Goal: Task Accomplishment & Management: Complete application form

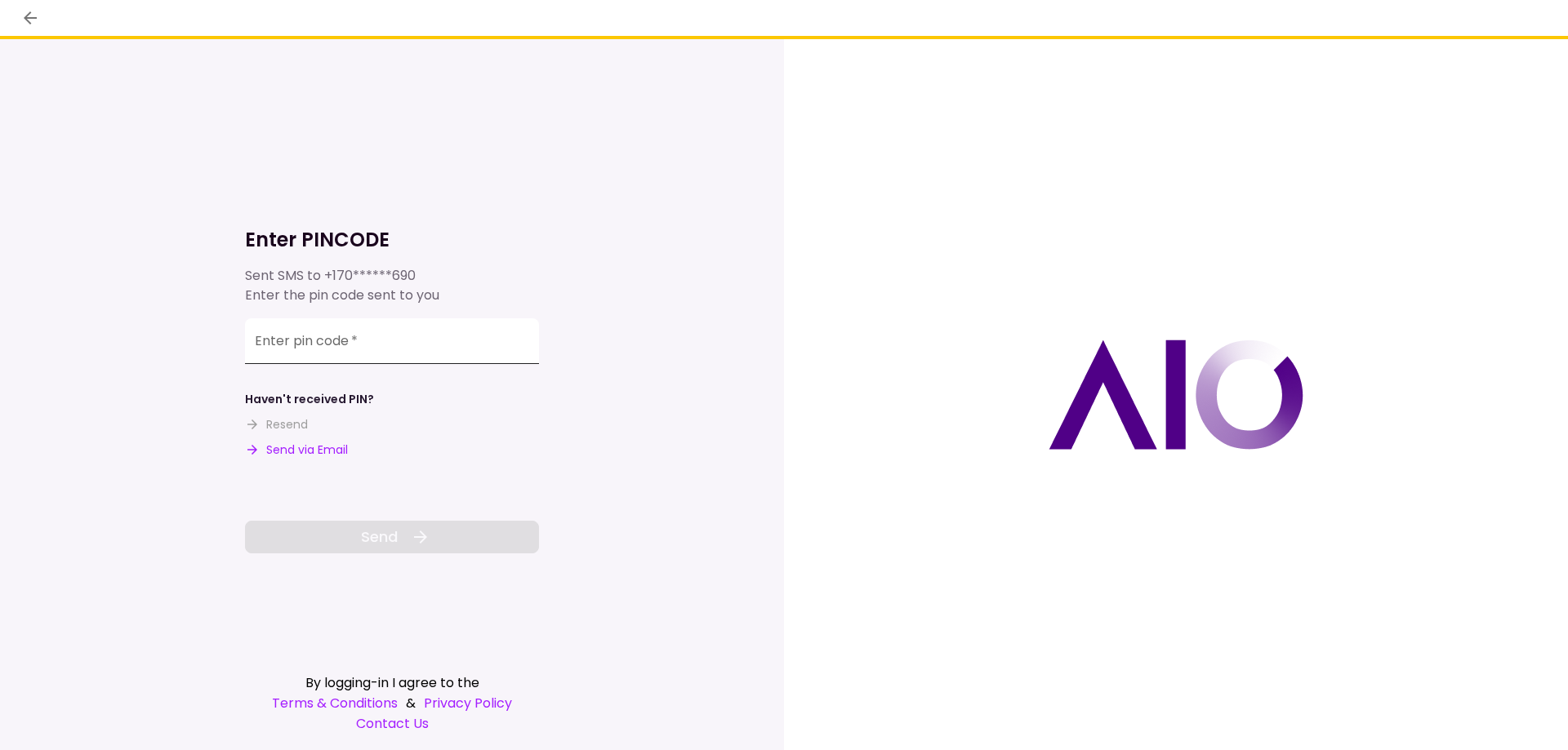
click at [362, 349] on input "Enter pin code   *" at bounding box center [392, 341] width 294 height 46
type input "******"
click at [385, 537] on span "Send" at bounding box center [379, 536] width 37 height 22
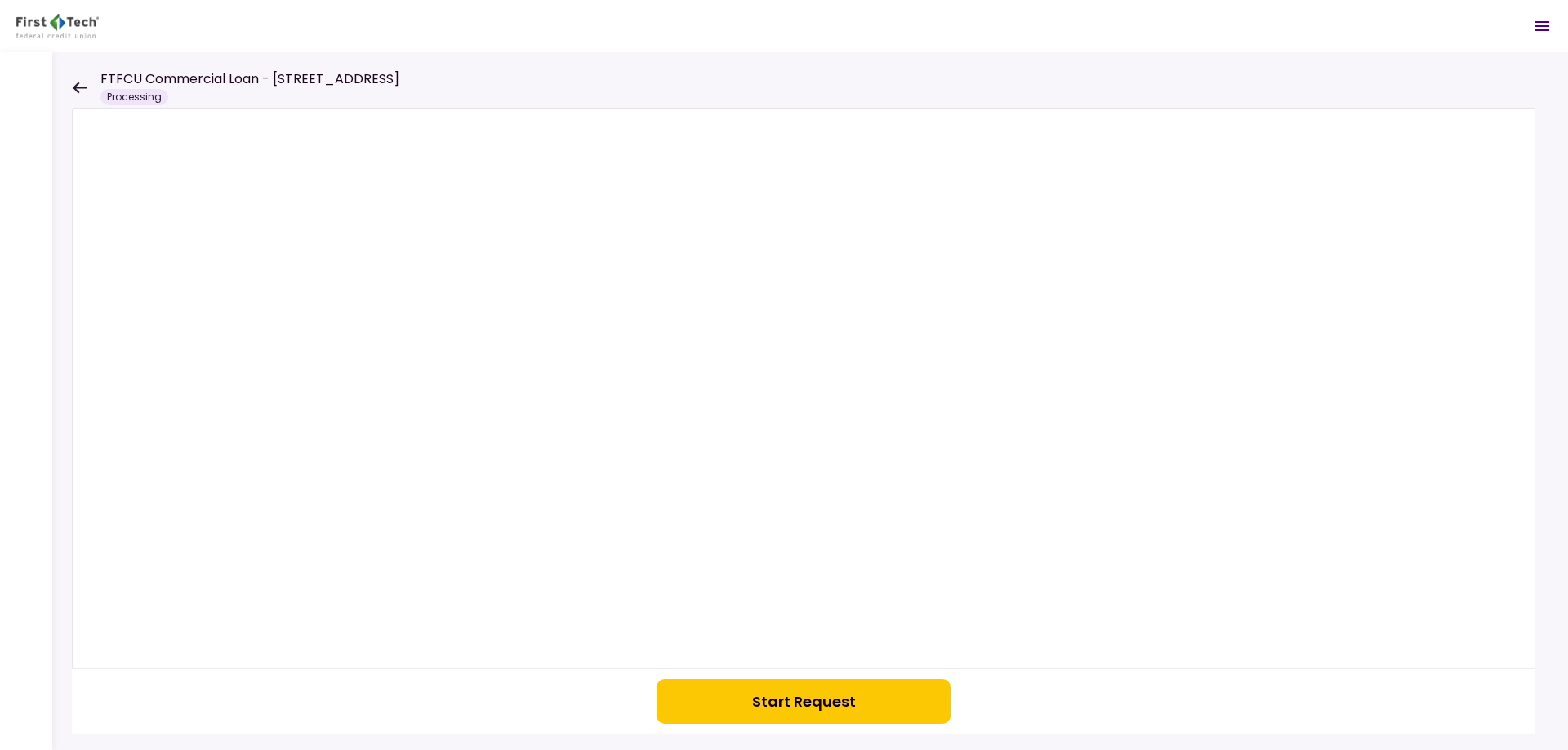
click at [796, 705] on button "Start Request" at bounding box center [803, 702] width 294 height 45
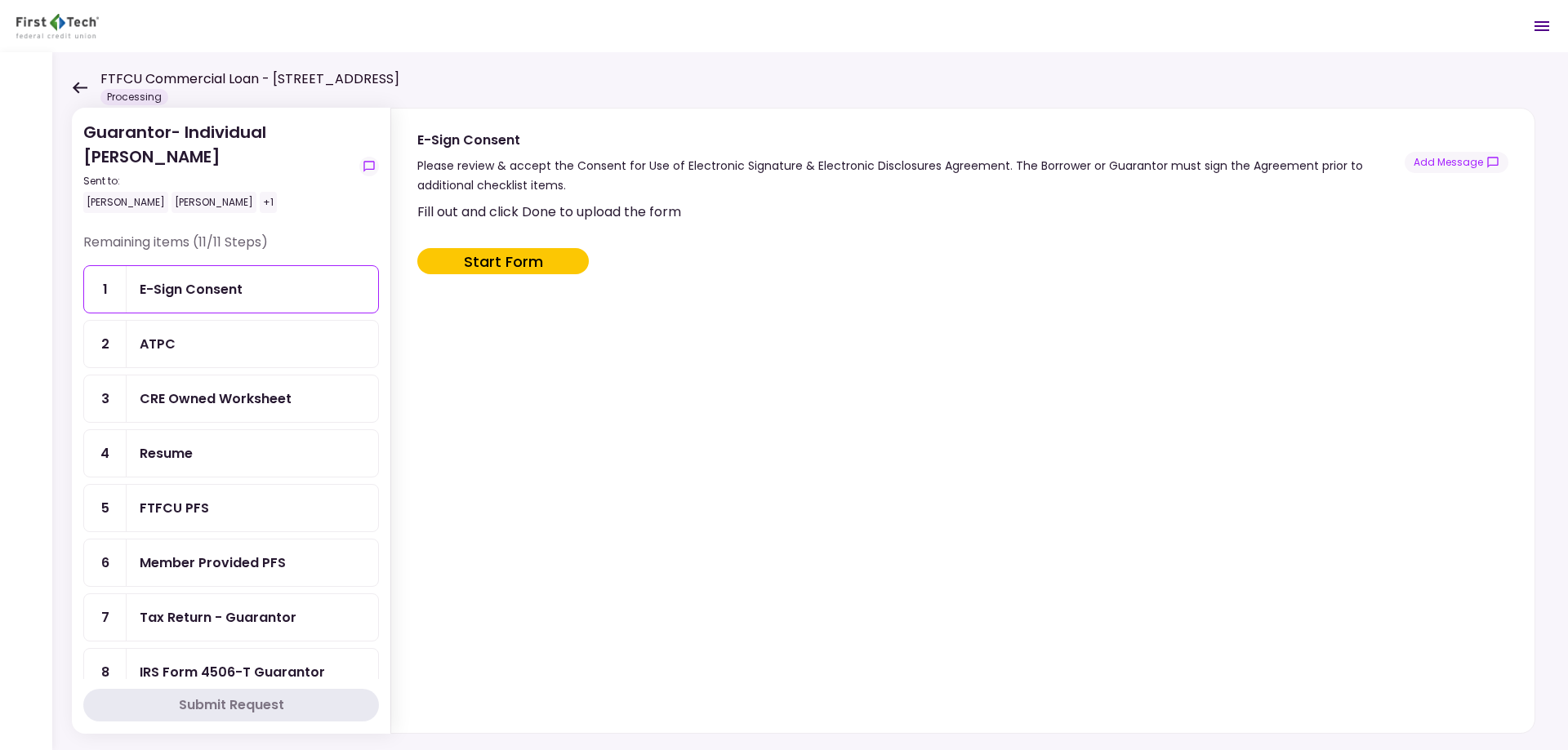
click at [498, 255] on button "Start Form" at bounding box center [502, 262] width 171 height 26
type input "***"
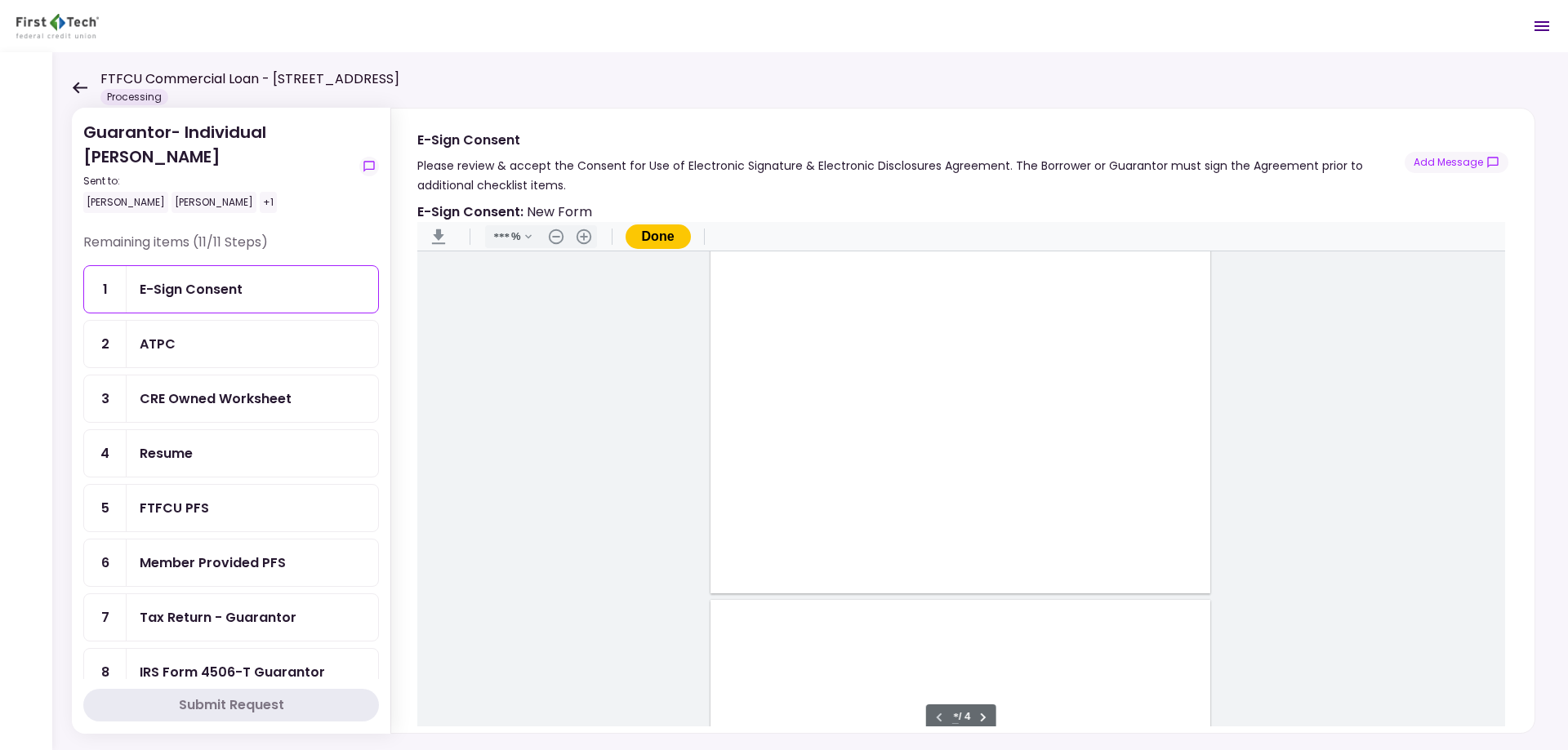
scroll to position [573, 0]
type input "*"
click at [741, 435] on div "Document Content" at bounding box center [746, 434] width 13 height 13
click at [789, 495] on div "Sign here" at bounding box center [799, 493] width 43 height 17
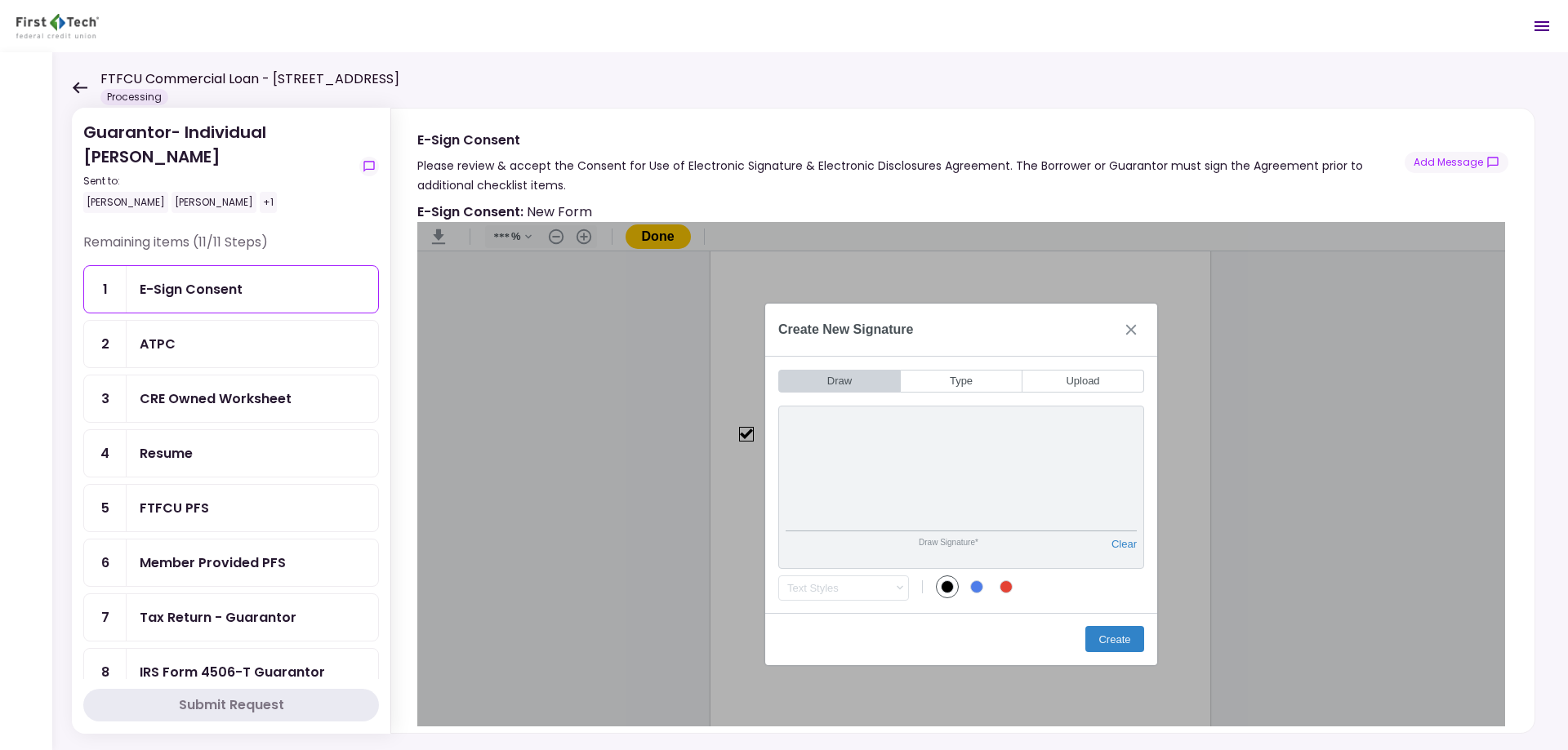
click at [1139, 477] on div "Draw Signature* Clear" at bounding box center [960, 488] width 366 height 163
drag, startPoint x: 1115, startPoint y: 637, endPoint x: 1125, endPoint y: 634, distance: 10.4
click at [1125, 635] on button "Create" at bounding box center [1115, 640] width 59 height 26
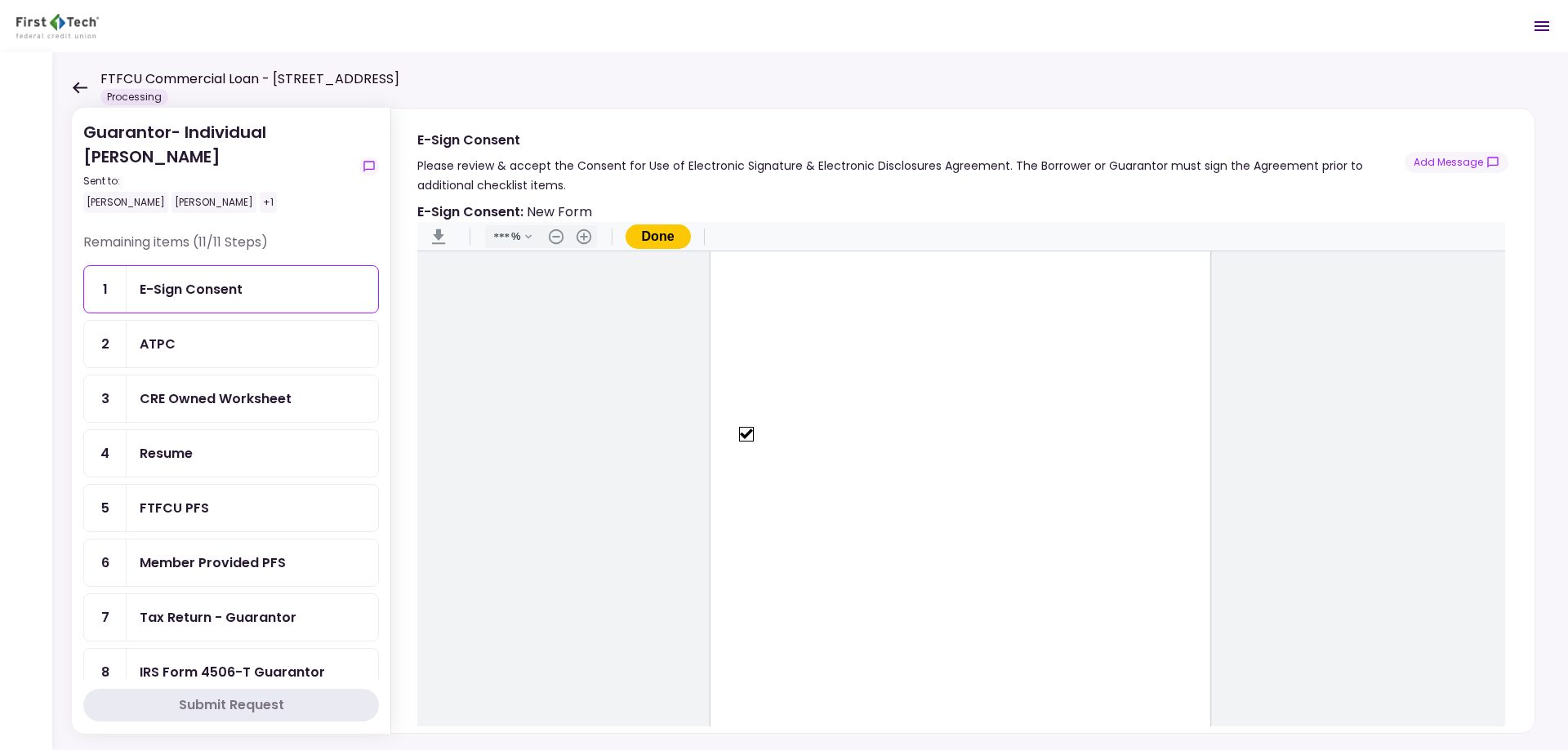
click at [657, 231] on button "Done" at bounding box center [658, 236] width 65 height 24
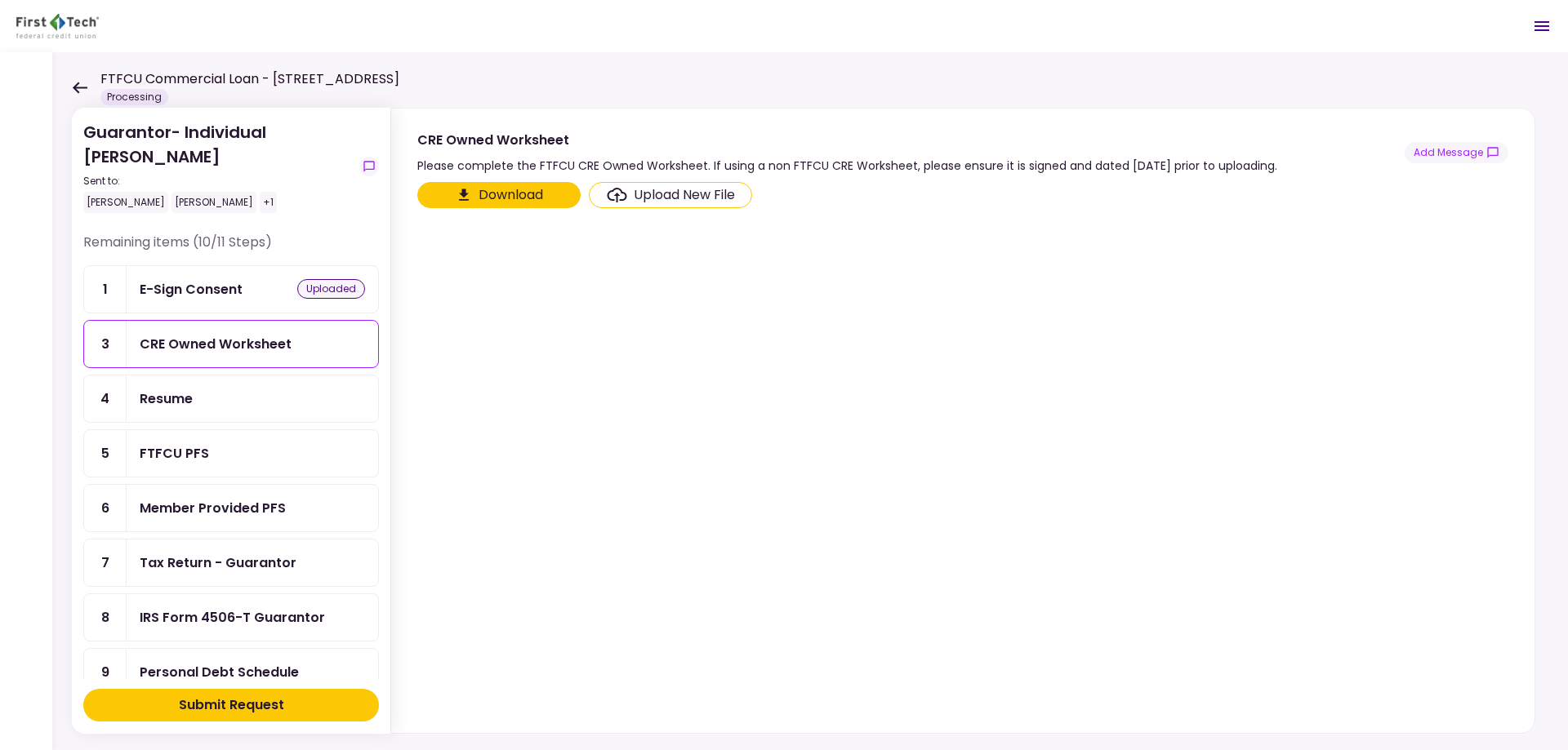
click at [506, 189] on button "Download" at bounding box center [499, 195] width 163 height 26
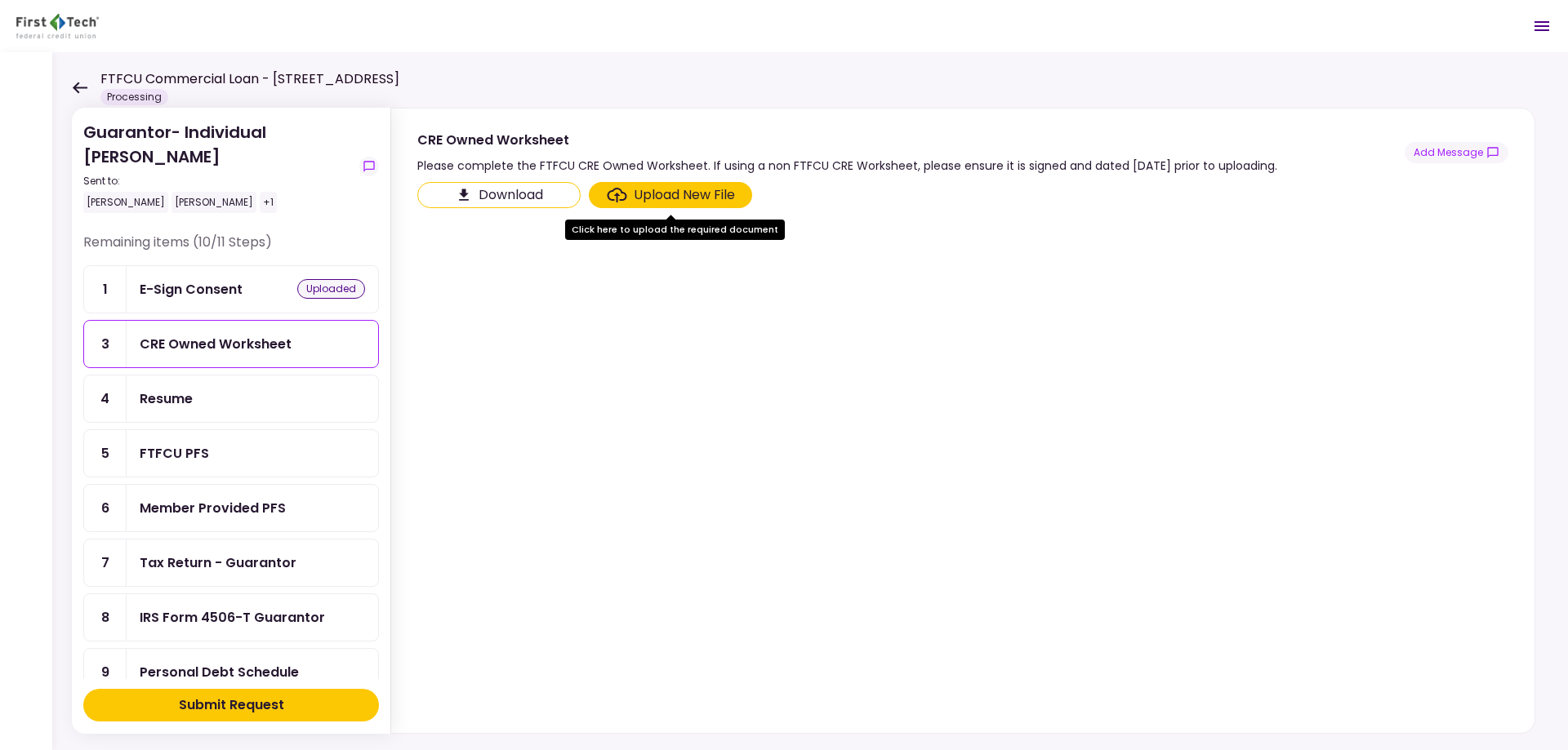
click at [161, 399] on div "Resume" at bounding box center [166, 398] width 53 height 20
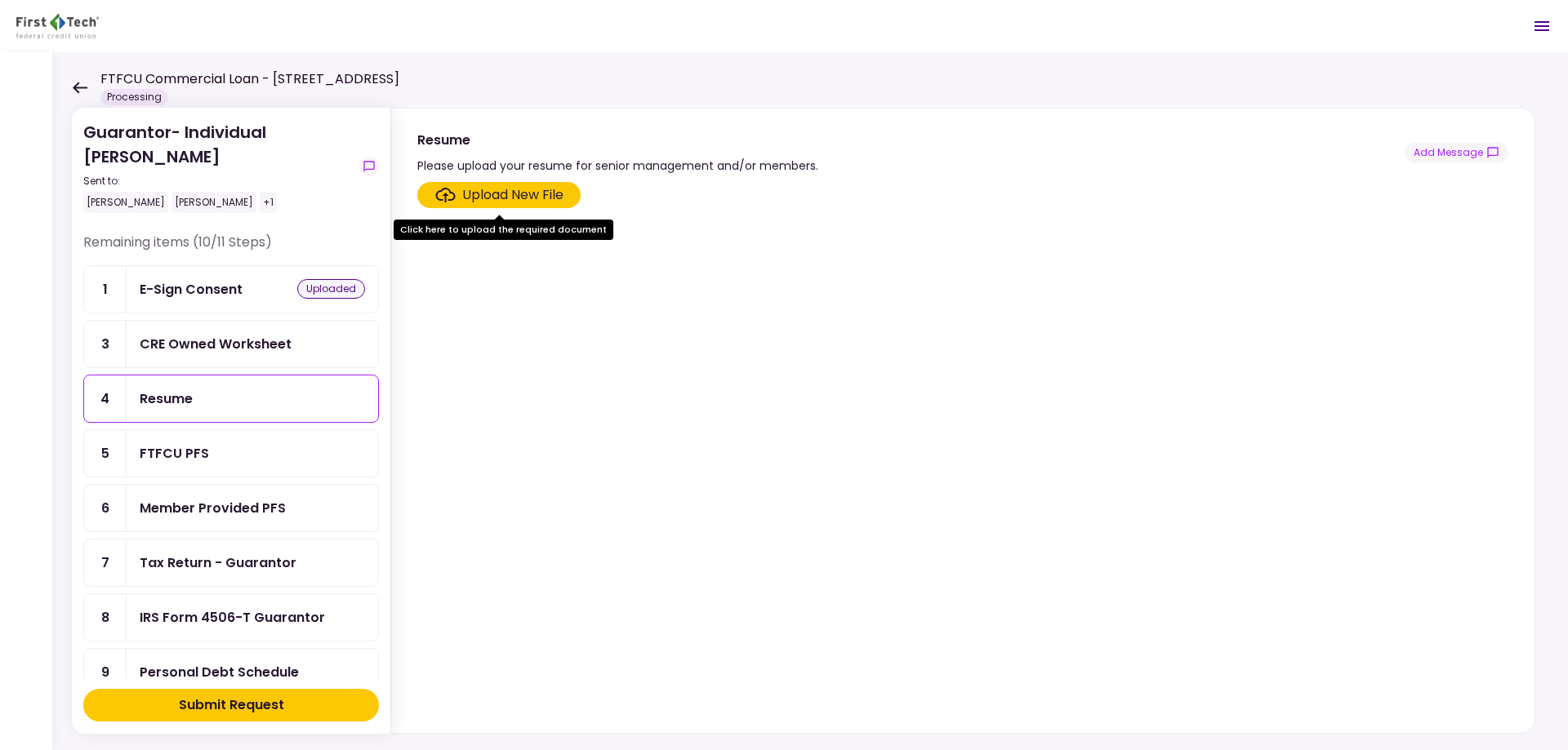
click at [167, 450] on div "FTFCU PFS" at bounding box center [175, 453] width 70 height 20
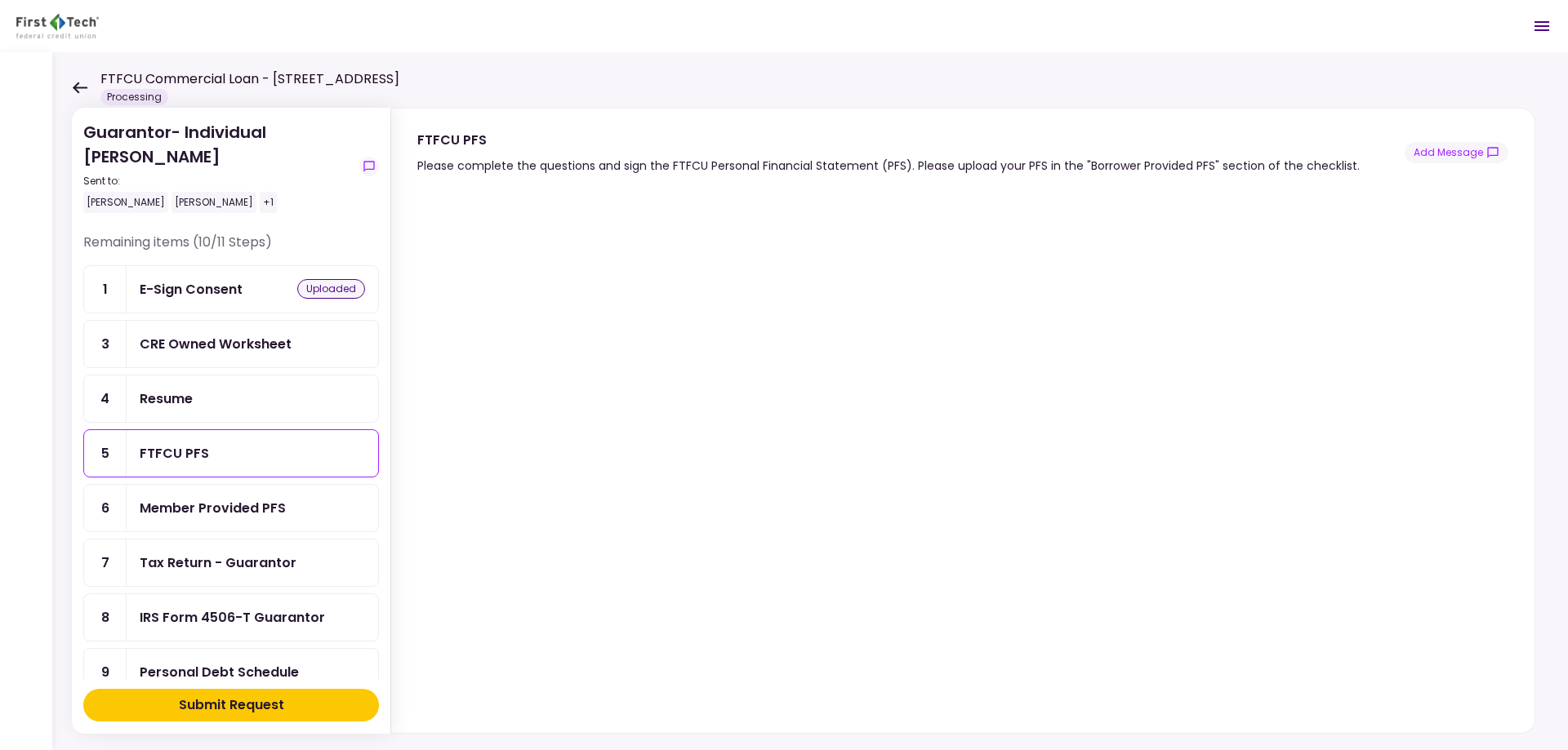
scroll to position [20, 0]
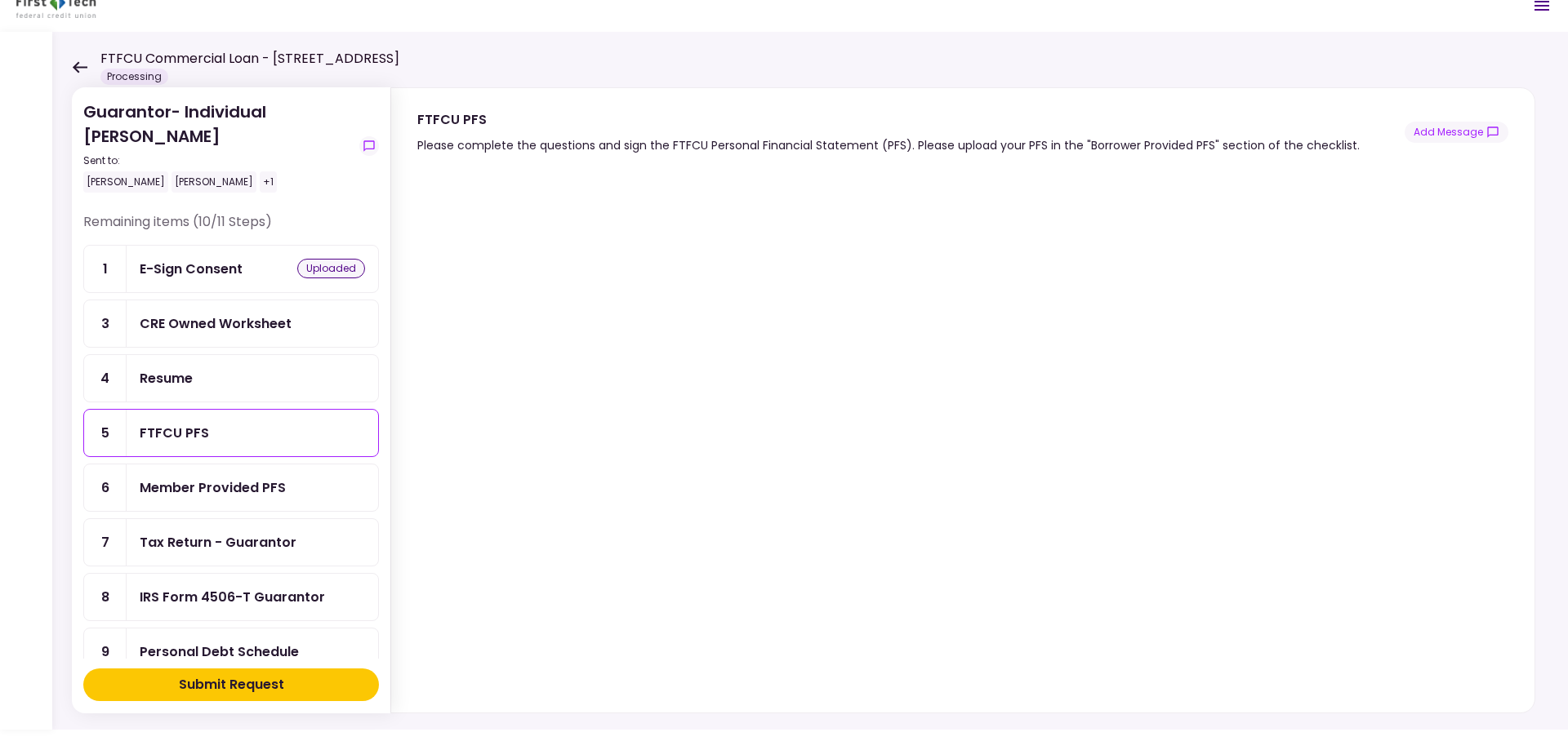
click at [209, 478] on div "Member Provided PFS" at bounding box center [252, 488] width 251 height 47
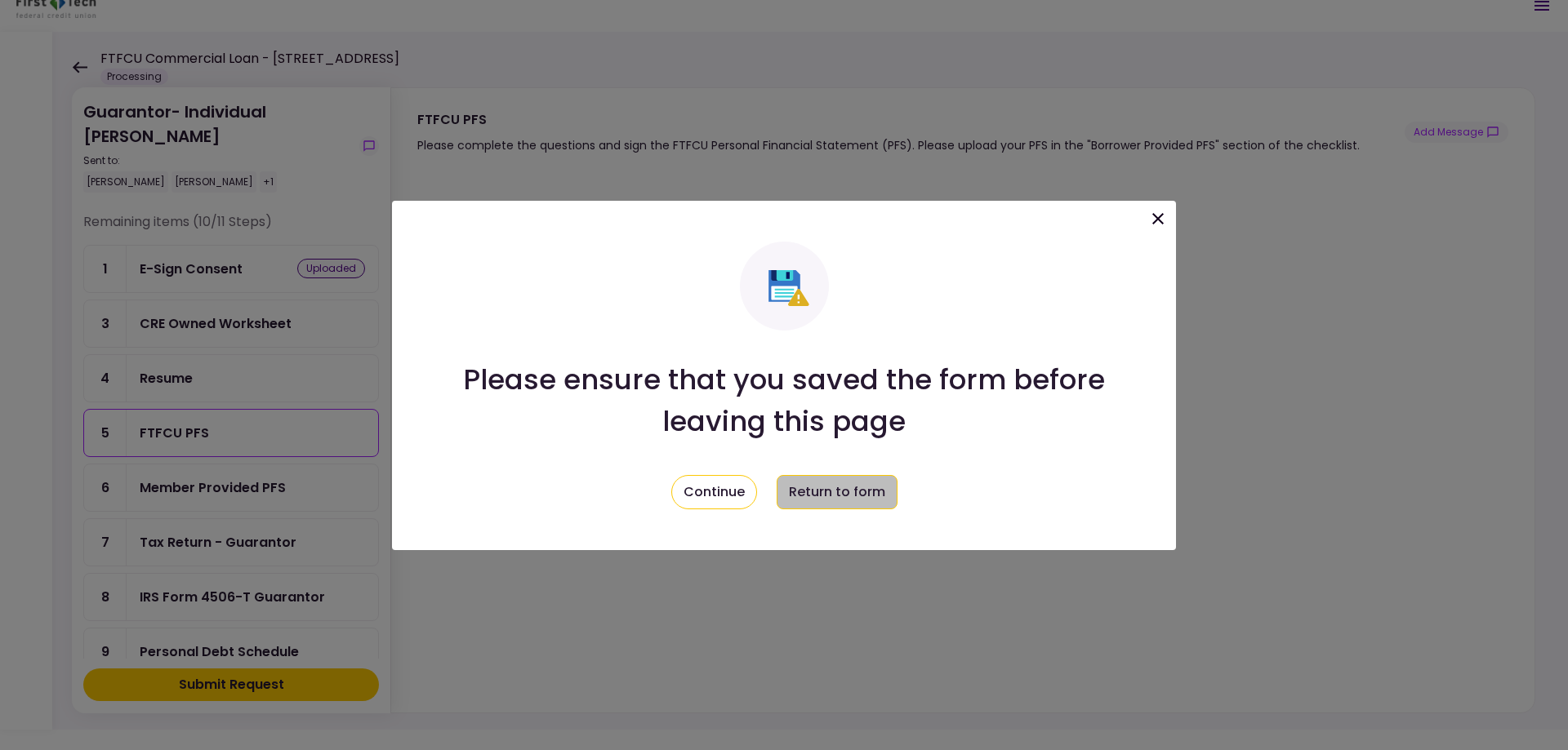
click at [814, 493] on button "Return to form" at bounding box center [836, 492] width 121 height 34
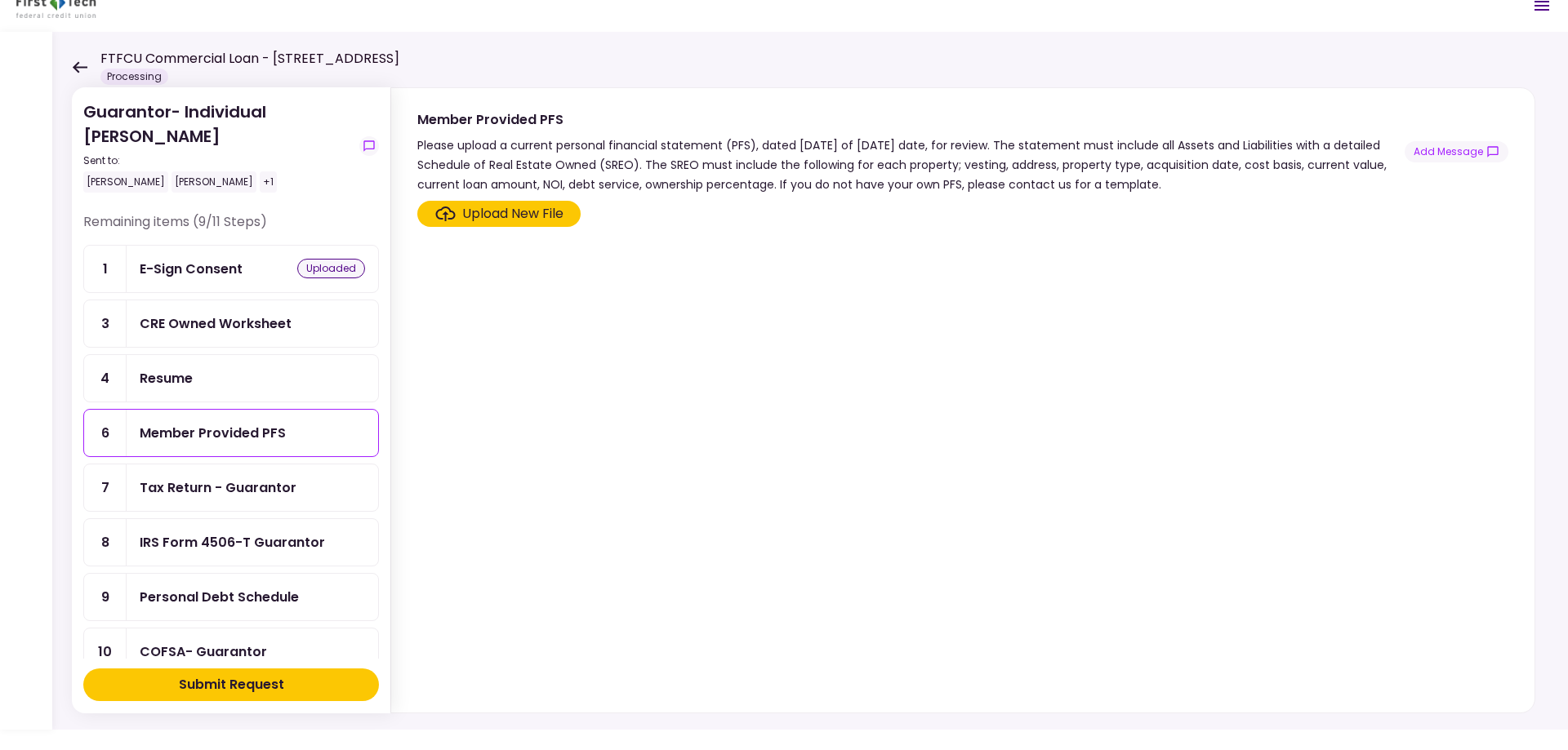
click at [508, 215] on div "Upload New File" at bounding box center [513, 214] width 101 height 20
click at [0, 0] on input "Upload New File" at bounding box center [0, 0] width 0 height 0
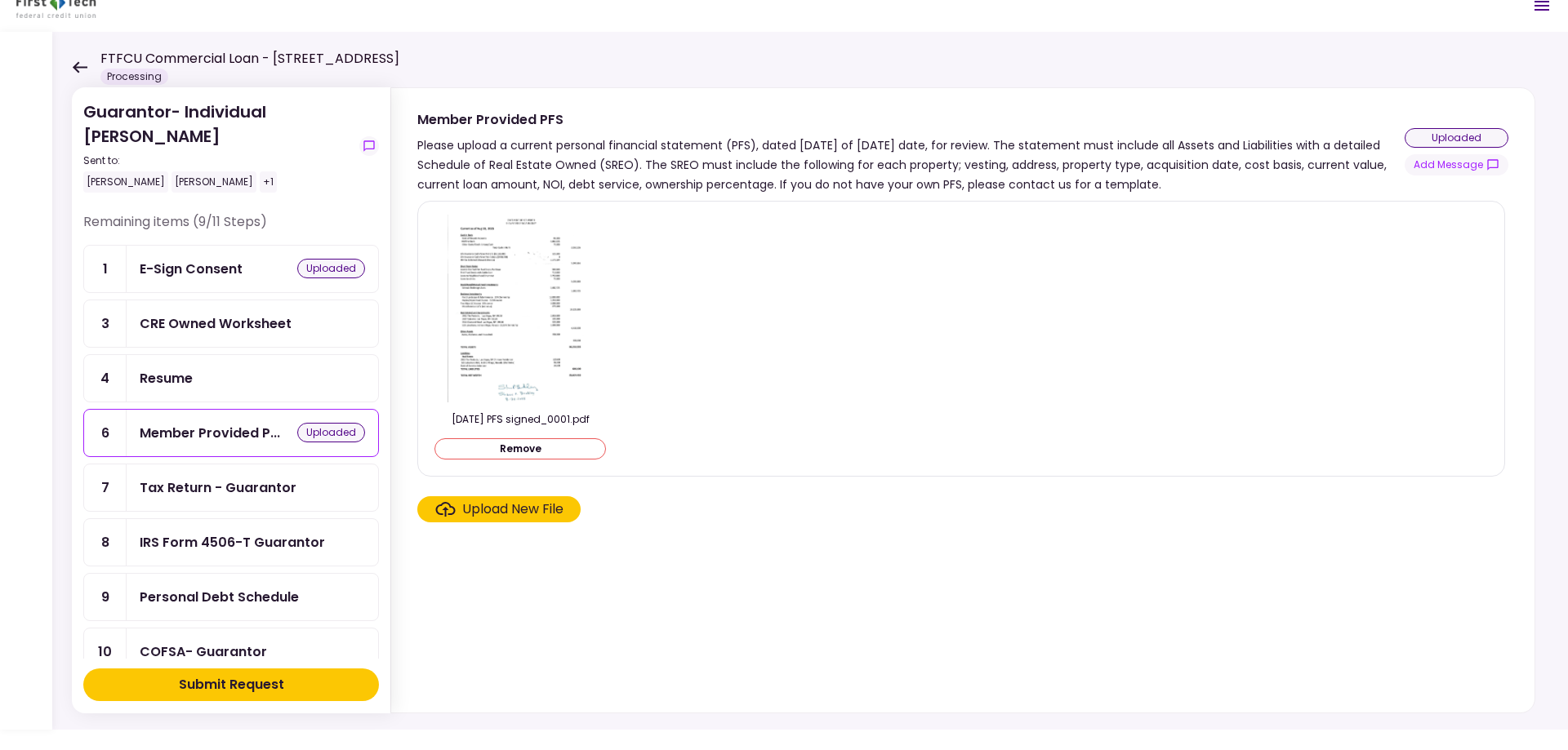
click at [1443, 136] on div "uploaded" at bounding box center [1456, 137] width 103 height 20
click at [1450, 136] on div "uploaded" at bounding box center [1456, 137] width 103 height 20
click at [218, 489] on div "Tax Return - Guarantor" at bounding box center [218, 488] width 156 height 20
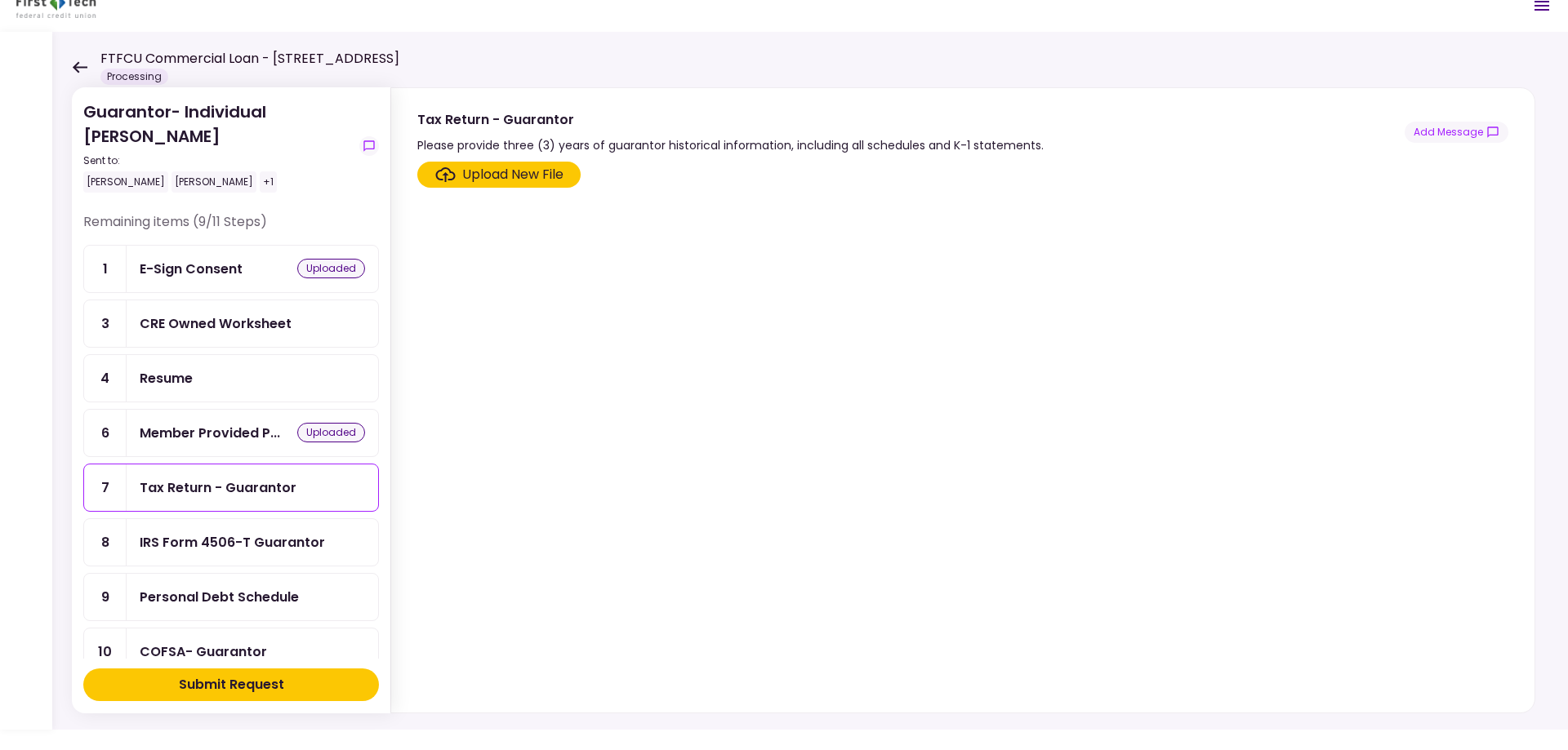
click at [495, 177] on div "Upload New File" at bounding box center [513, 175] width 101 height 20
click at [0, 0] on input "Upload New File" at bounding box center [0, 0] width 0 height 0
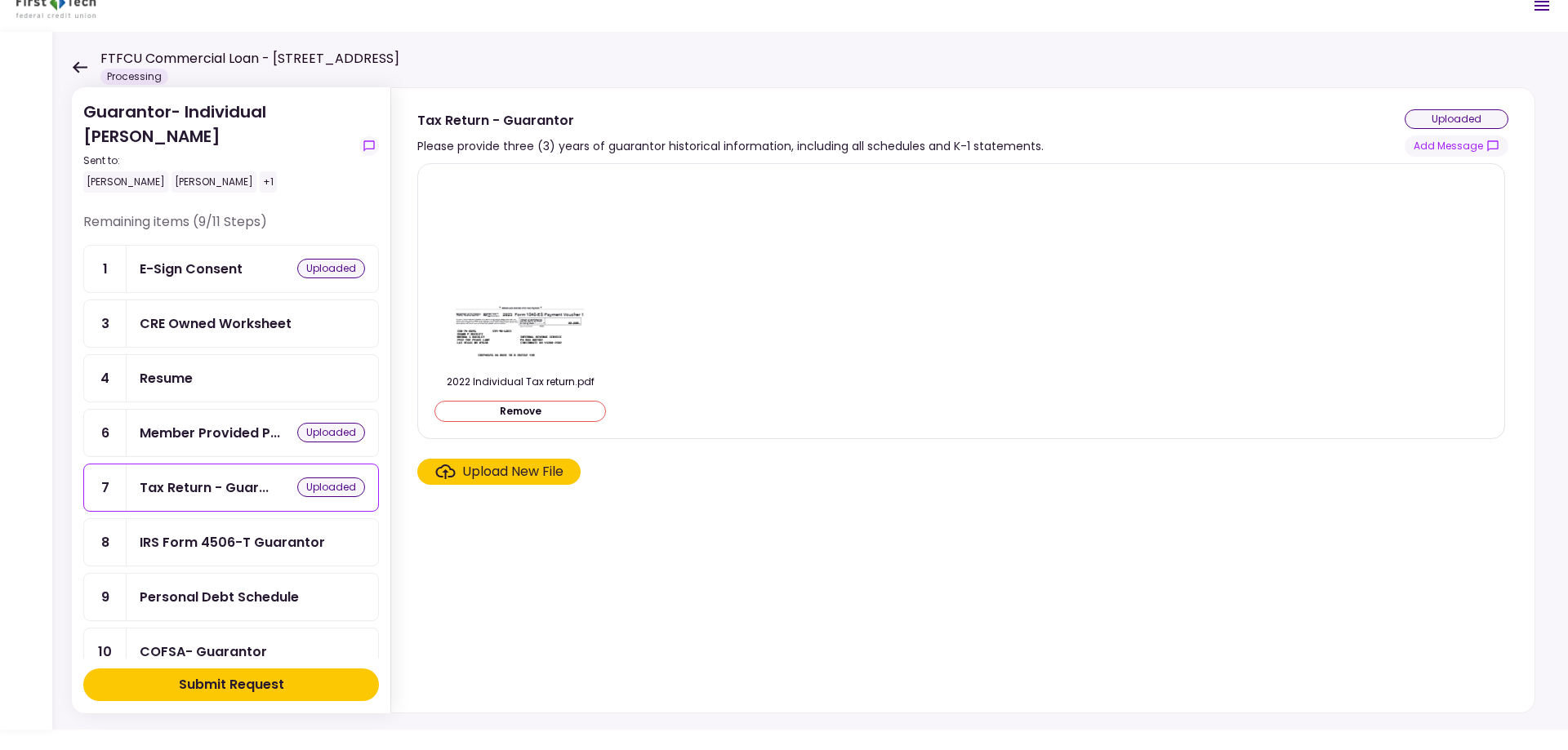
click at [519, 407] on button "Remove" at bounding box center [520, 411] width 171 height 21
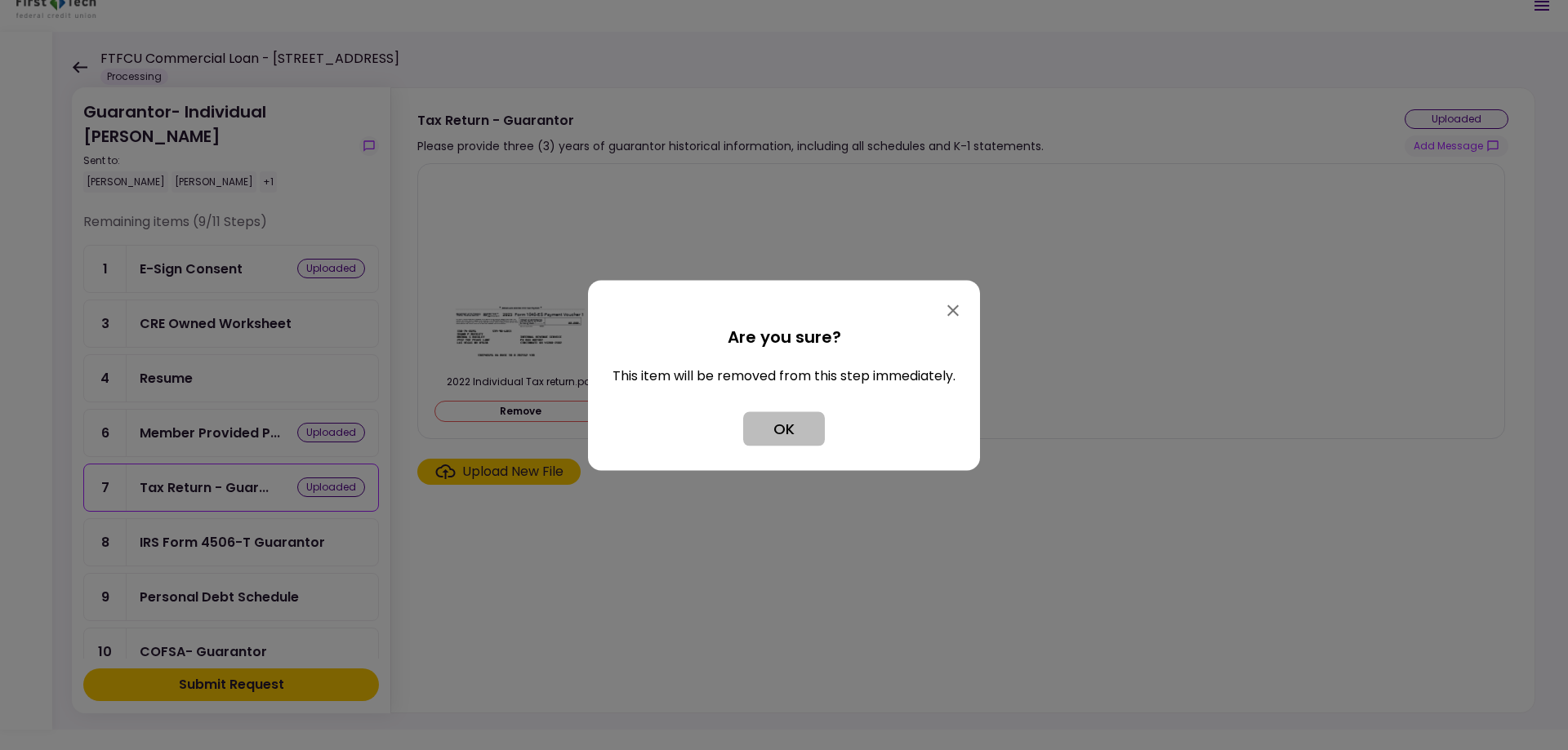
click at [778, 428] on button "OK" at bounding box center [784, 428] width 82 height 34
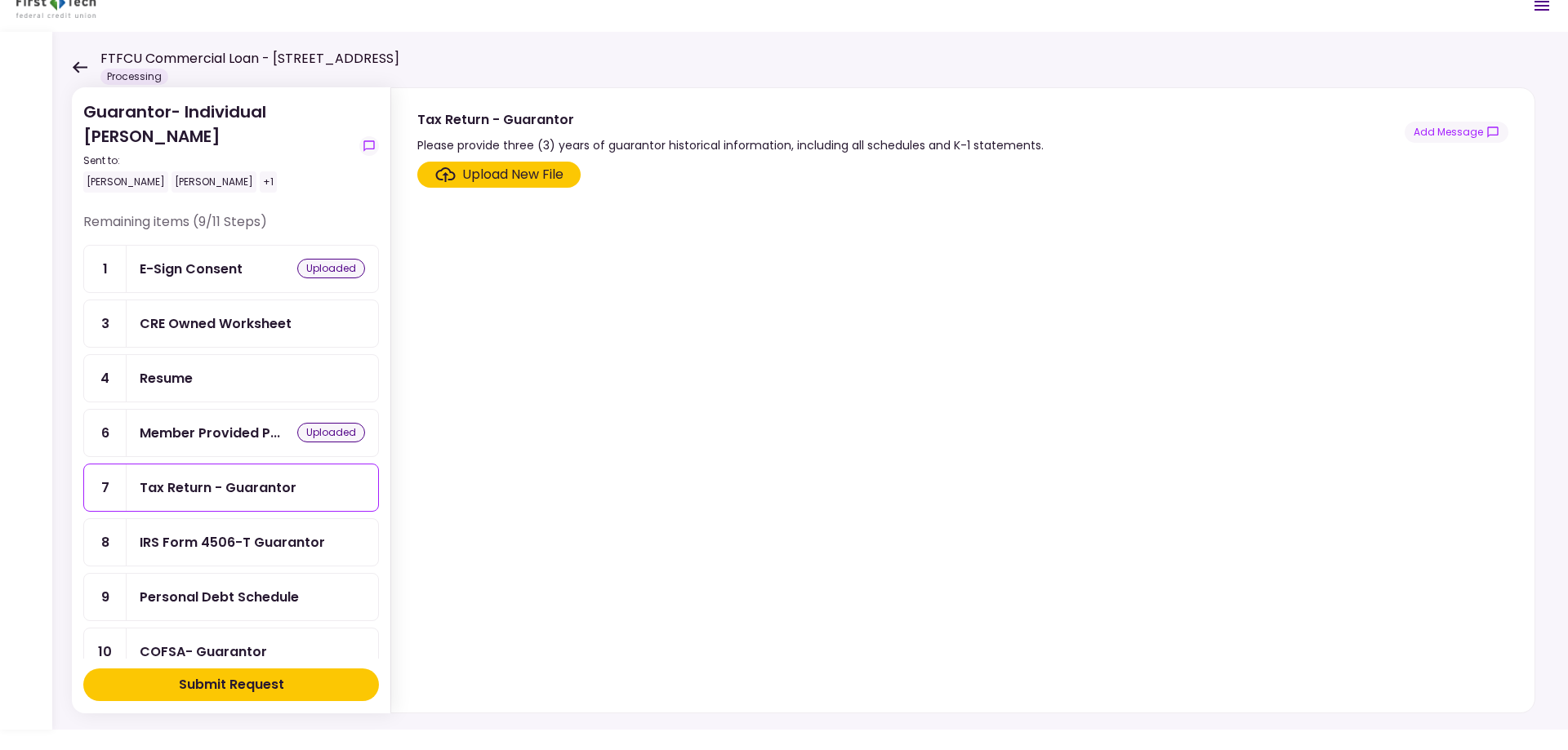
click at [512, 178] on div "Upload New File" at bounding box center [513, 175] width 101 height 20
click at [0, 0] on input "Upload New File" at bounding box center [0, 0] width 0 height 0
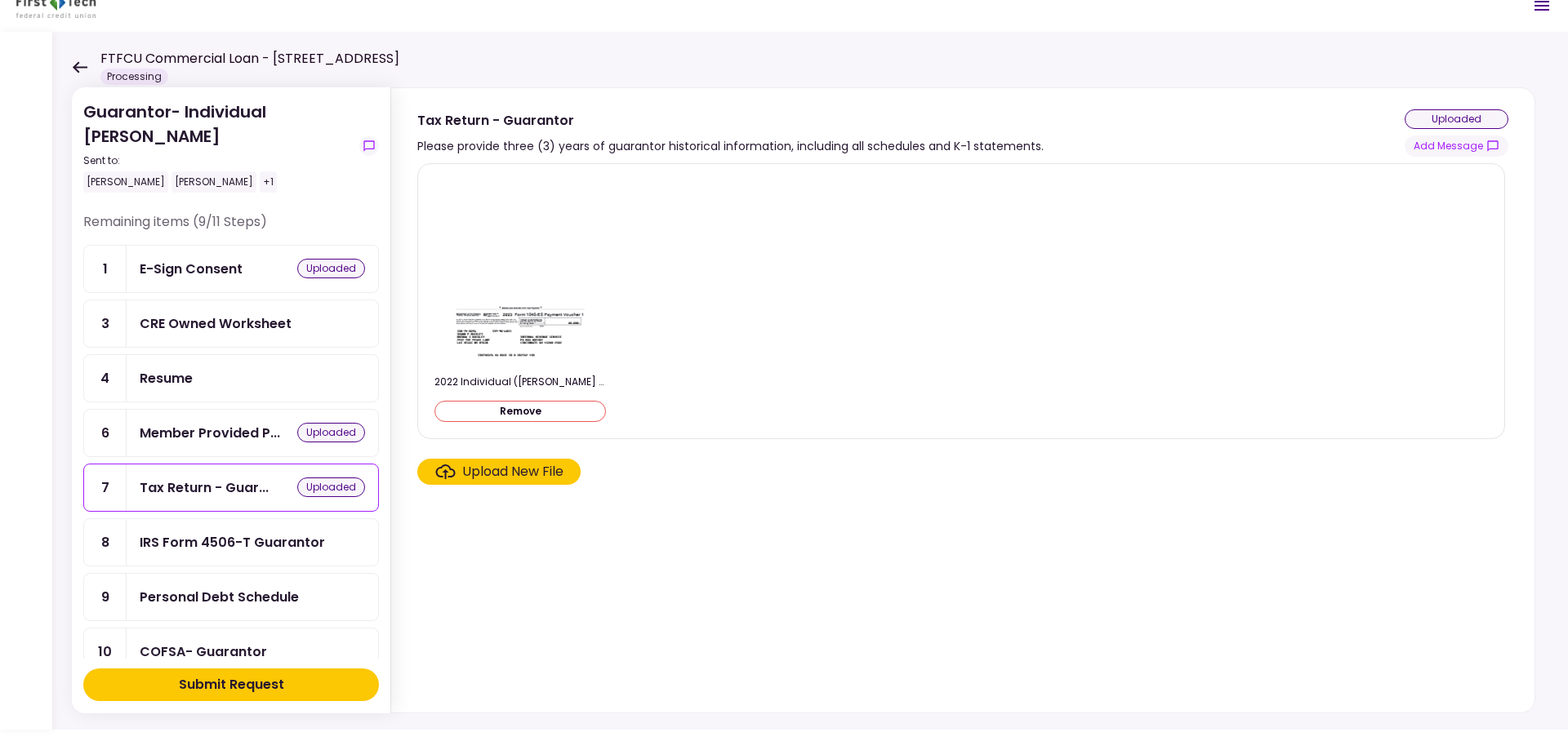
click at [522, 466] on div "Upload New File" at bounding box center [513, 472] width 101 height 20
click at [0, 0] on input "Upload New File" at bounding box center [0, 0] width 0 height 0
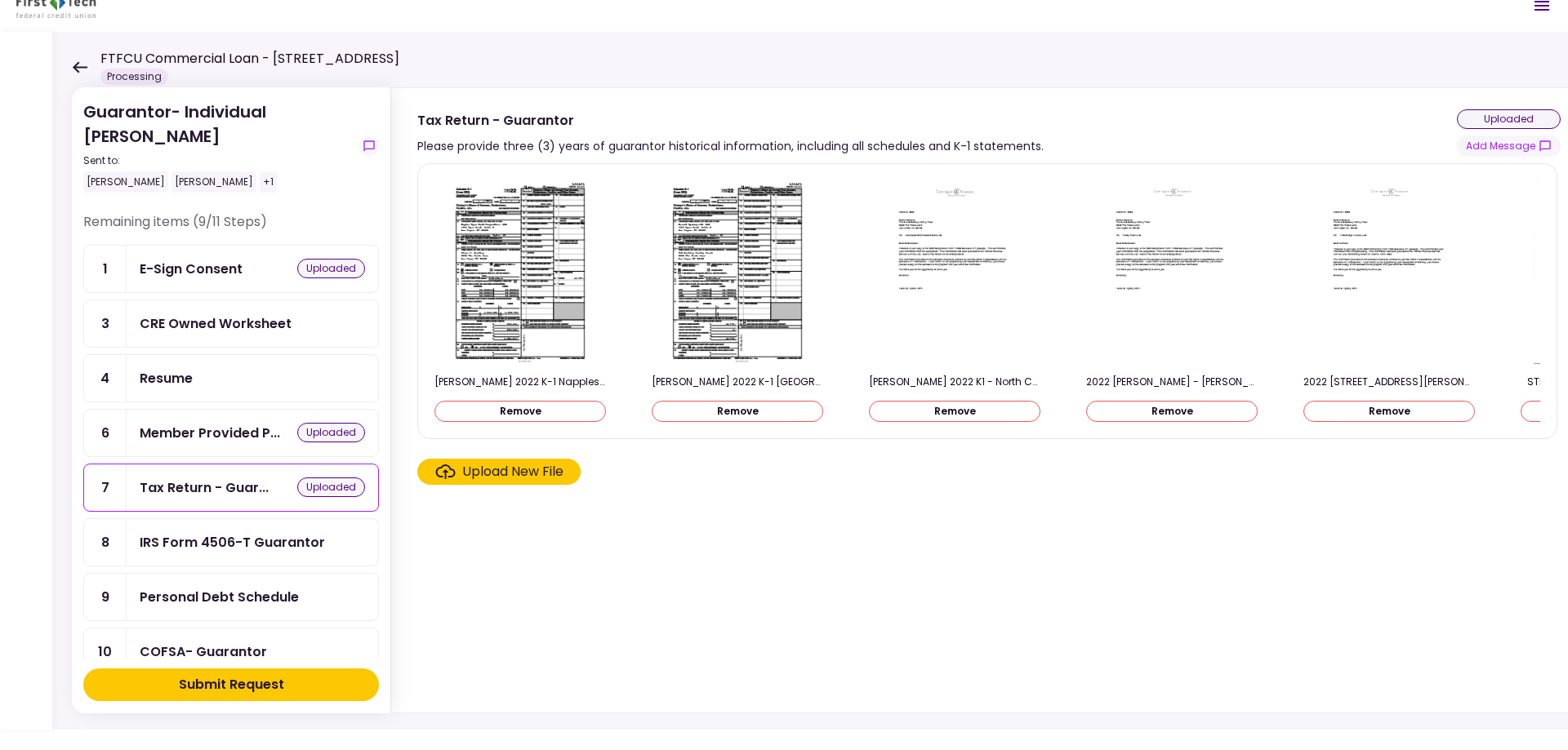
click at [483, 481] on div "Upload New File" at bounding box center [513, 472] width 101 height 20
click at [0, 0] on input "Upload New File" at bounding box center [0, 0] width 0 height 0
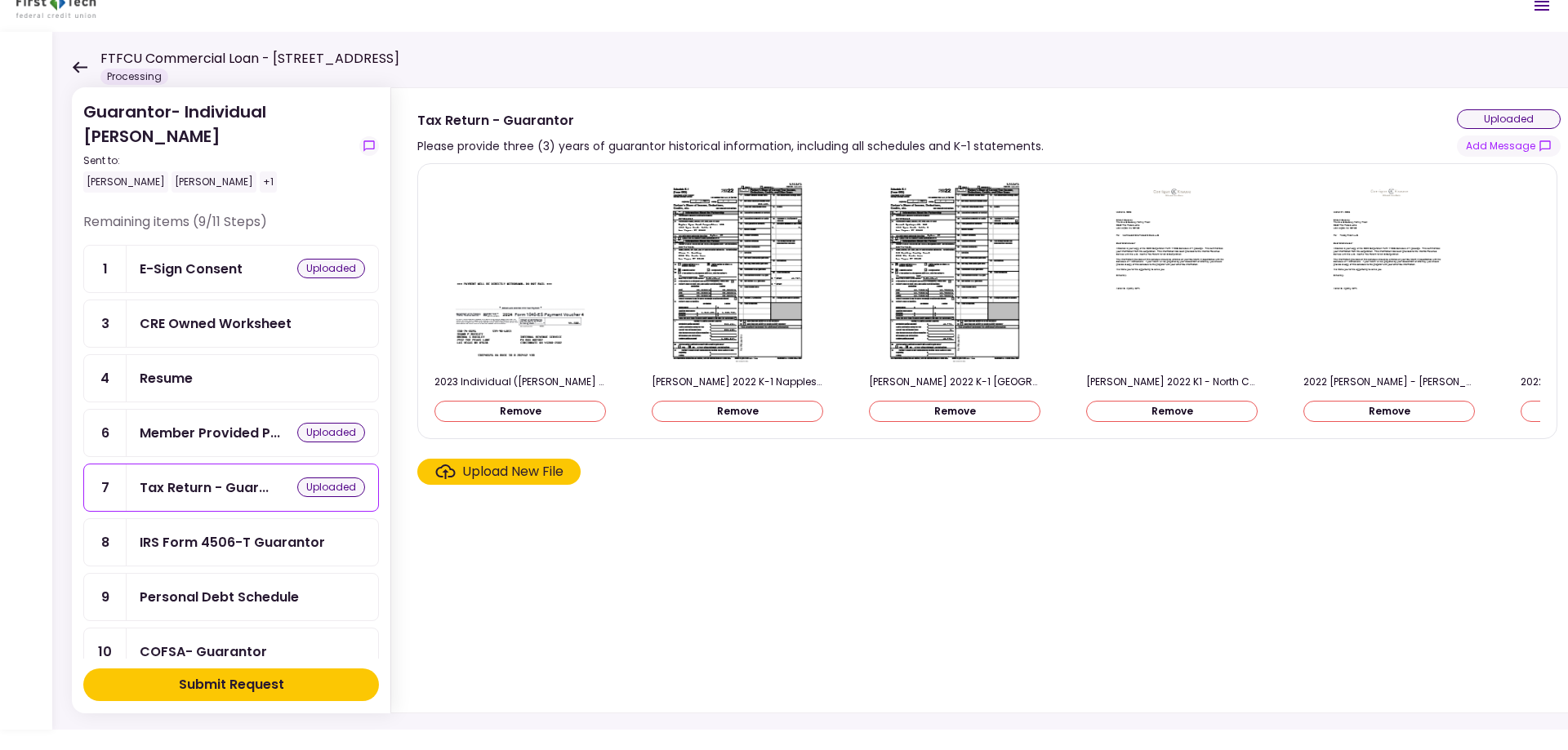
click at [493, 476] on div "Upload New File" at bounding box center [513, 472] width 101 height 20
click at [0, 0] on input "Upload New File" at bounding box center [0, 0] width 0 height 0
click at [471, 480] on div "Upload New File" at bounding box center [513, 472] width 101 height 20
click at [0, 0] on input "Upload New File" at bounding box center [0, 0] width 0 height 0
click at [472, 480] on div "Upload New File" at bounding box center [513, 472] width 101 height 20
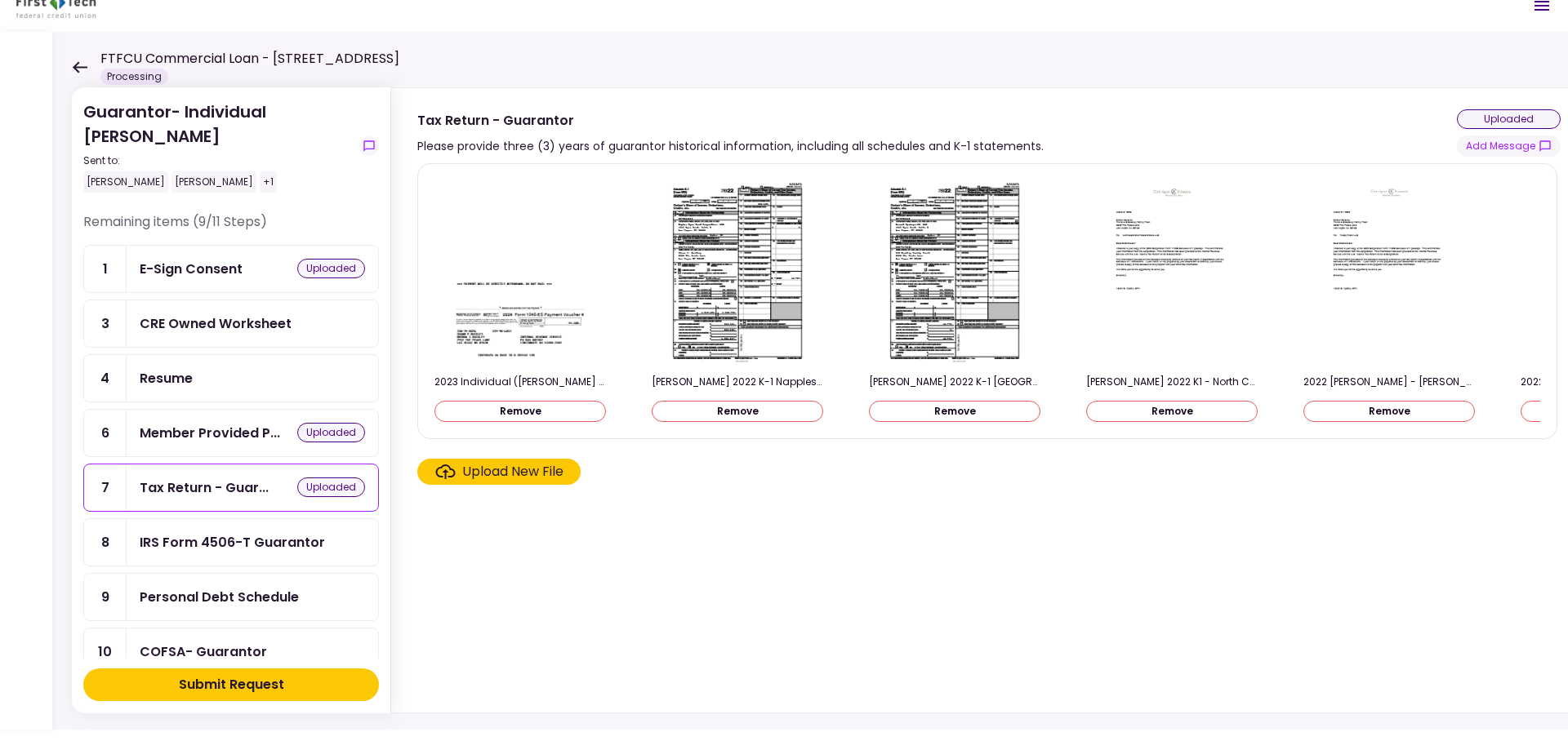
click at [0, 0] on input "Upload New File" at bounding box center [0, 0] width 0 height 0
click at [528, 479] on div "Upload New File" at bounding box center [513, 472] width 101 height 20
click at [0, 0] on input "Upload New File" at bounding box center [0, 0] width 0 height 0
click at [528, 479] on div "Upload New File" at bounding box center [513, 472] width 101 height 20
click at [0, 0] on input "Upload New File" at bounding box center [0, 0] width 0 height 0
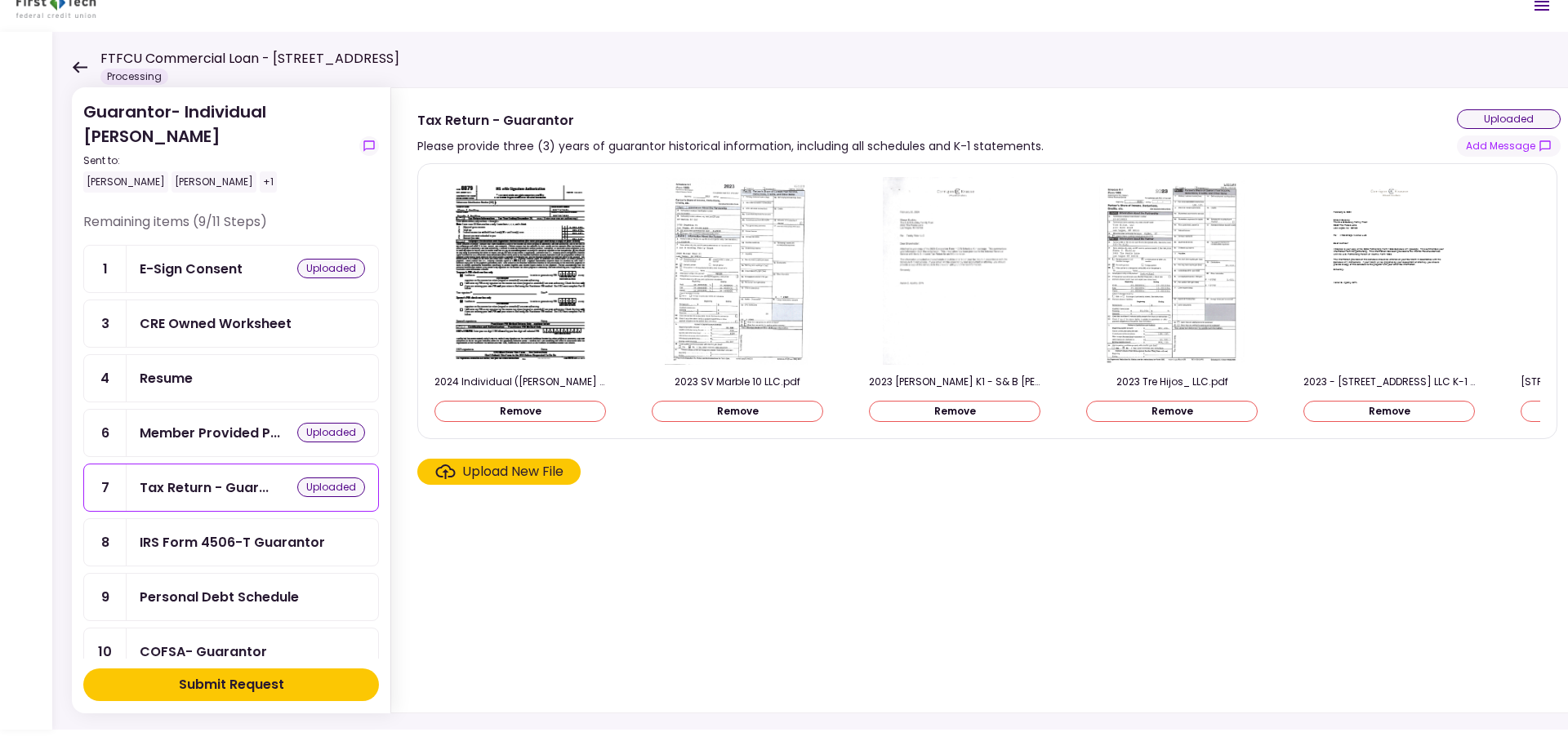
click at [494, 480] on div "Upload New File" at bounding box center [513, 472] width 101 height 20
click at [0, 0] on input "Upload New File" at bounding box center [0, 0] width 0 height 0
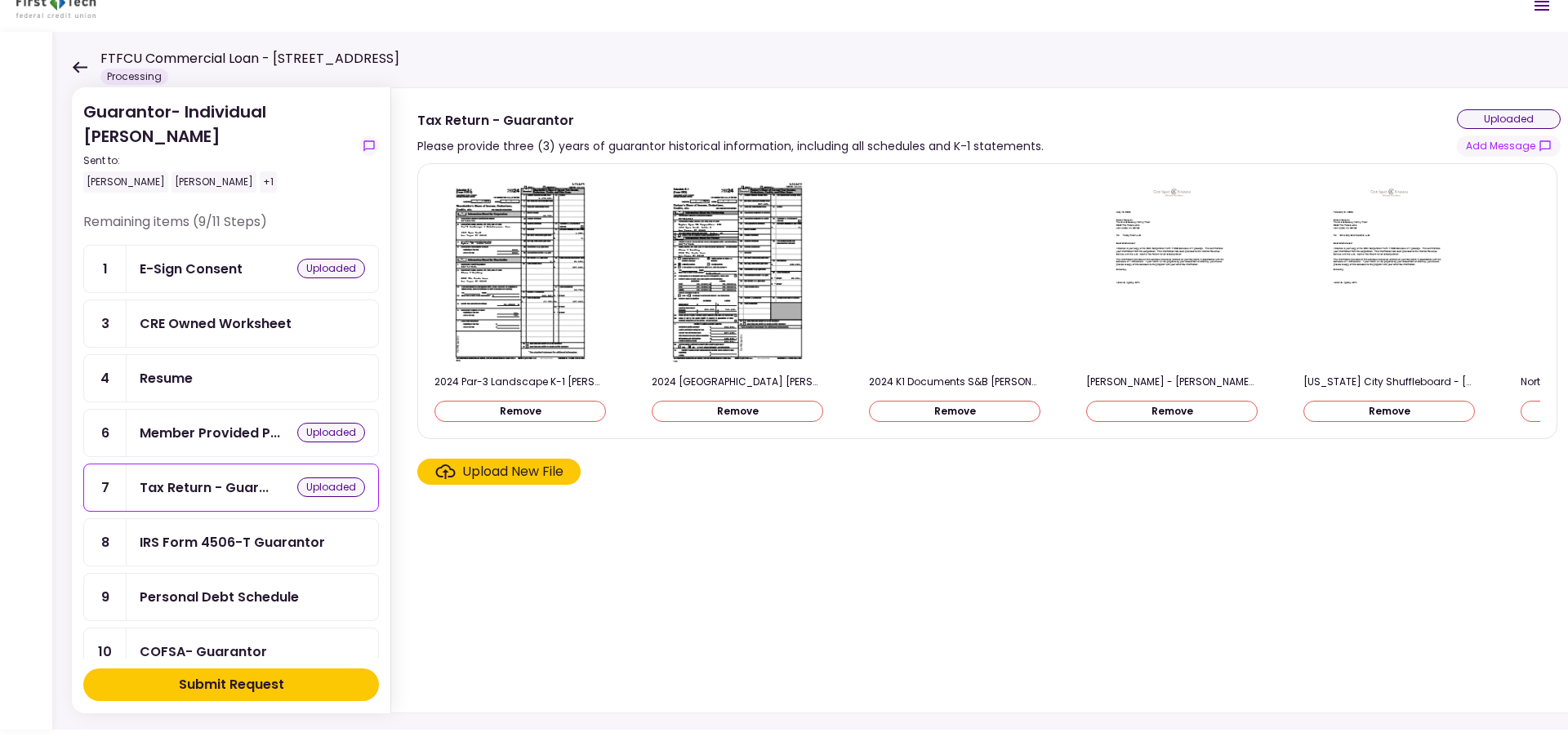
click at [248, 545] on div "IRS Form 4506-T Guarantor" at bounding box center [232, 542] width 185 height 20
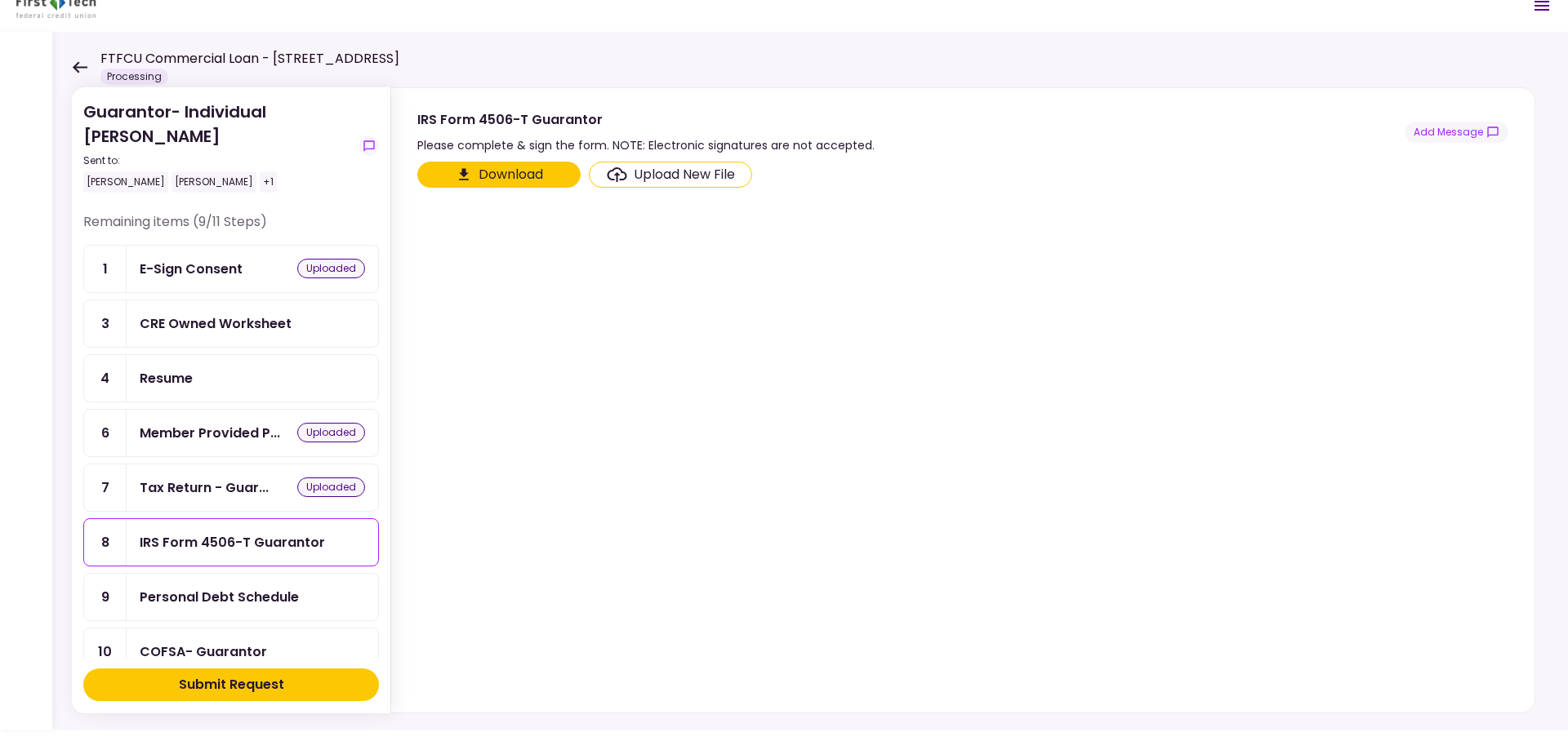
click at [504, 171] on button "Download" at bounding box center [499, 175] width 163 height 26
click at [204, 590] on div "Personal Debt Schedule" at bounding box center [219, 596] width 159 height 20
click at [219, 653] on div "COFSA- Guarantor" at bounding box center [203, 651] width 128 height 20
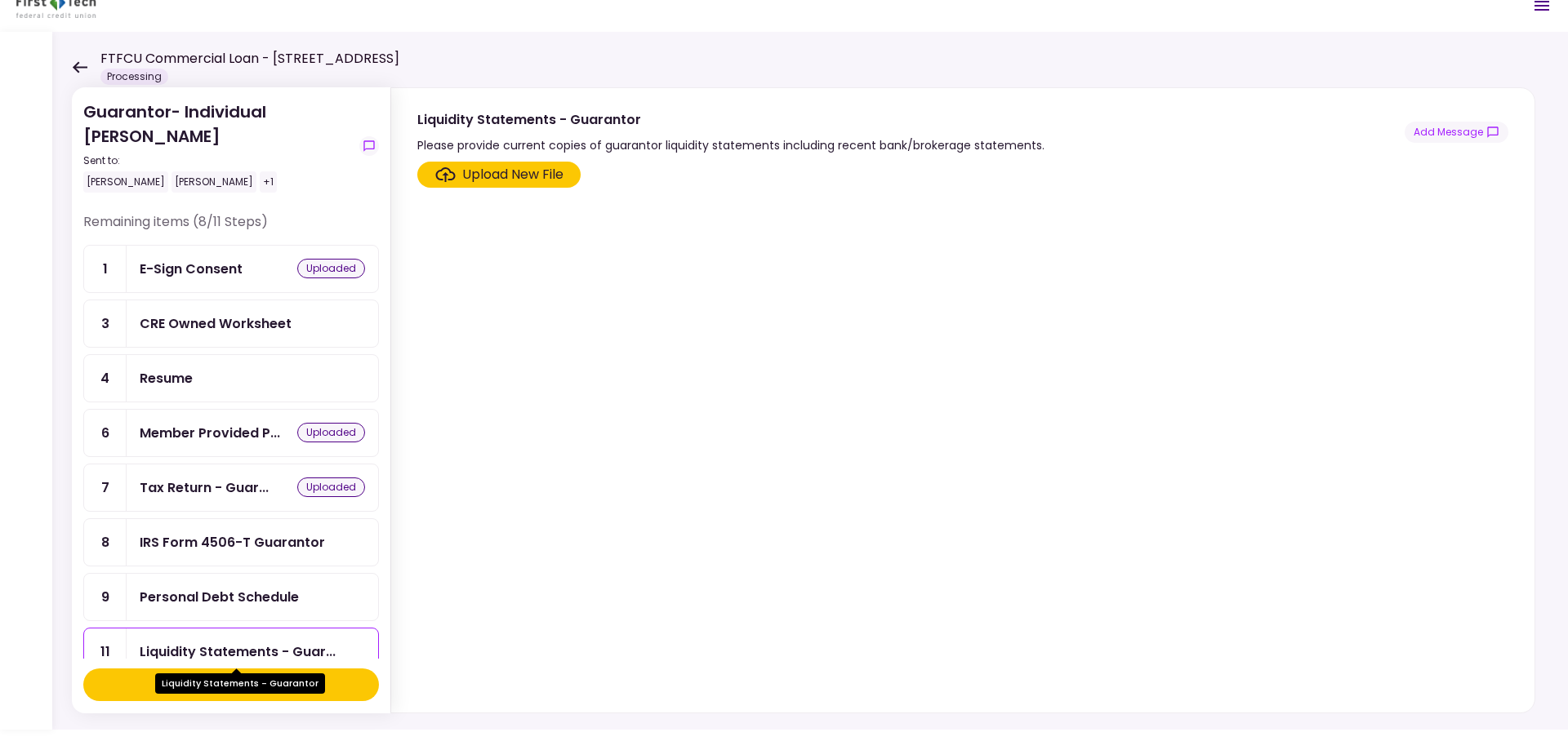
click at [272, 646] on div "Liquidity Statements - Guar..." at bounding box center [237, 651] width 196 height 20
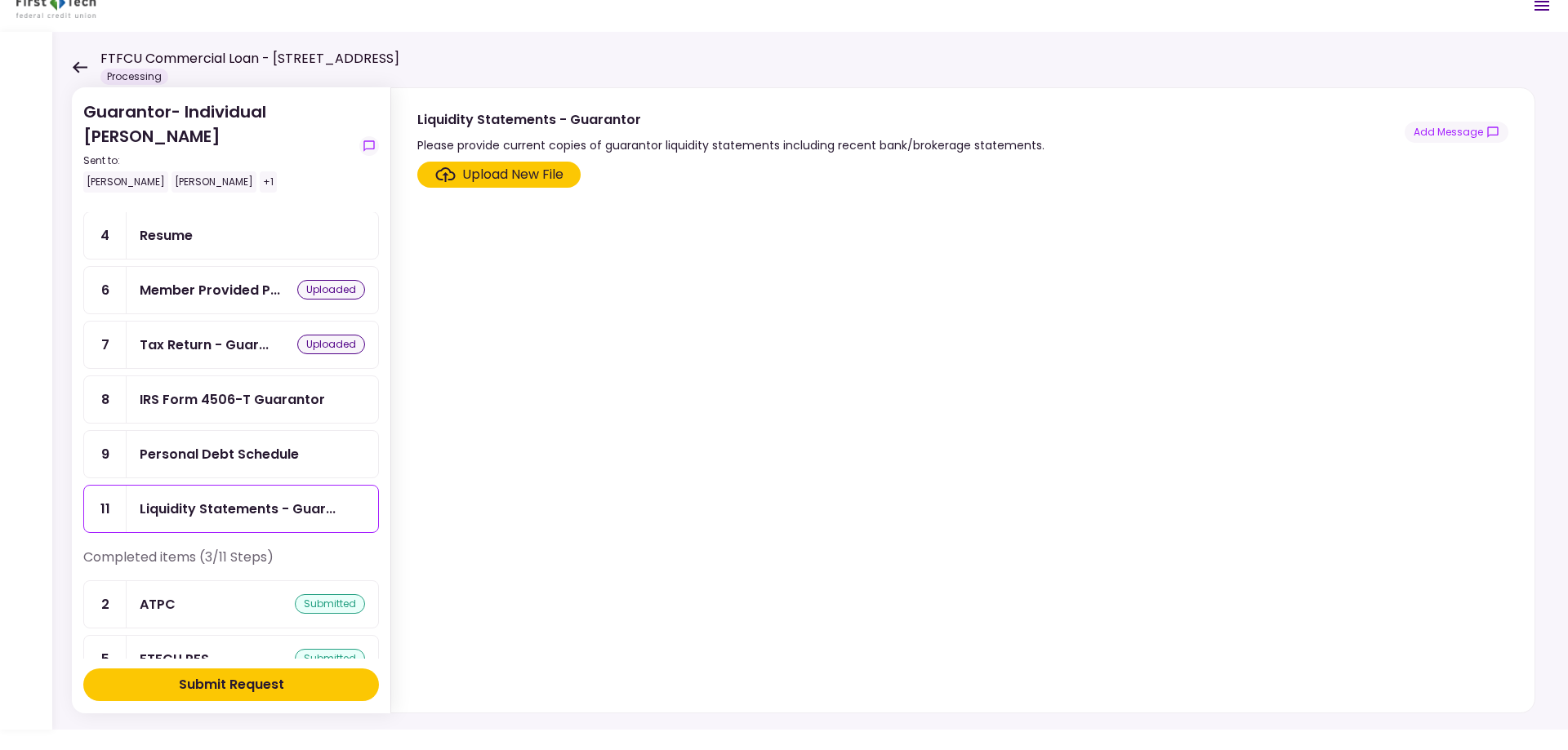
scroll to position [236, 0]
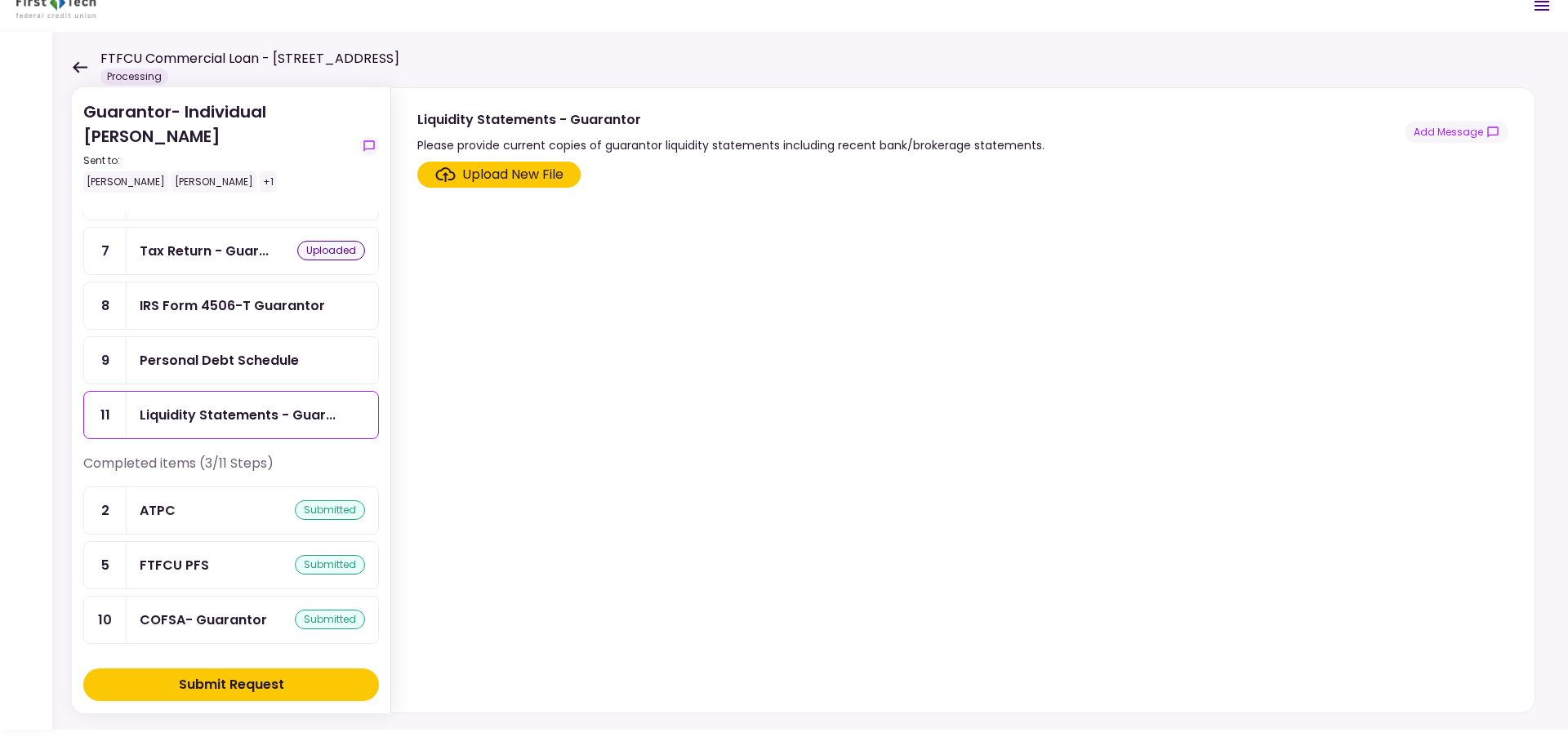
click at [229, 682] on div "Submit Request" at bounding box center [231, 685] width 105 height 20
